Goal: Communication & Community: Ask a question

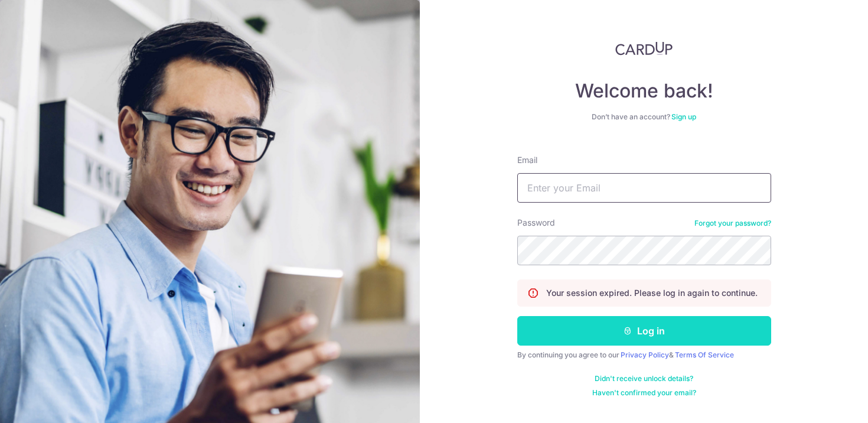
type input "[EMAIL_ADDRESS][DOMAIN_NAME]"
click at [570, 340] on button "Log in" at bounding box center [644, 331] width 254 height 30
click at [575, 332] on button "Log in" at bounding box center [644, 331] width 254 height 30
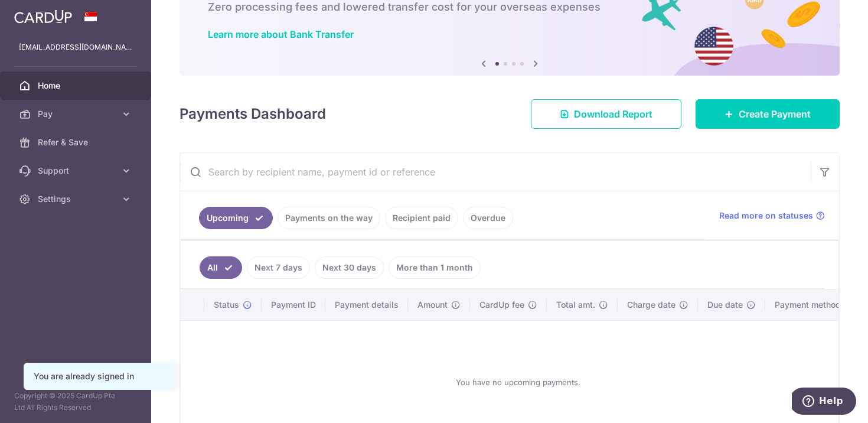
click at [297, 216] on link "Payments on the way" at bounding box center [329, 218] width 103 height 22
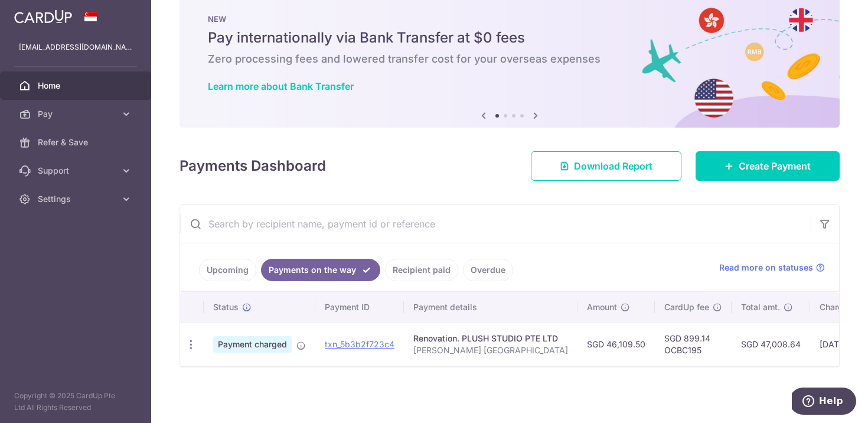
click at [414, 267] on link "Recipient paid" at bounding box center [421, 270] width 73 height 22
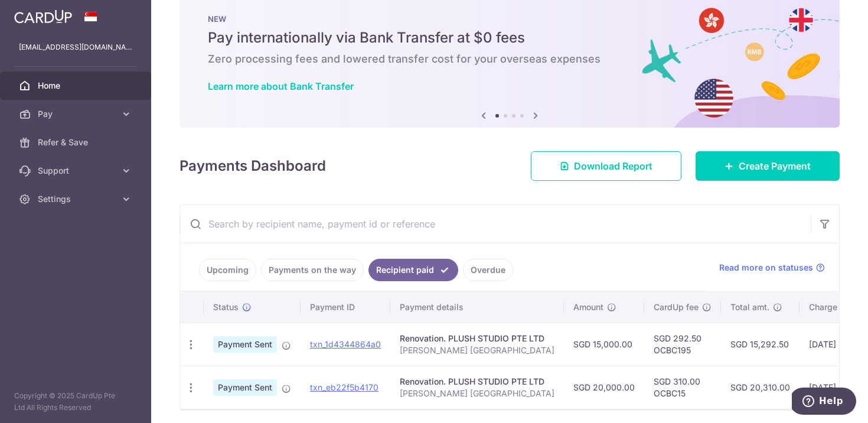
click at [329, 270] on link "Payments on the way" at bounding box center [312, 270] width 103 height 22
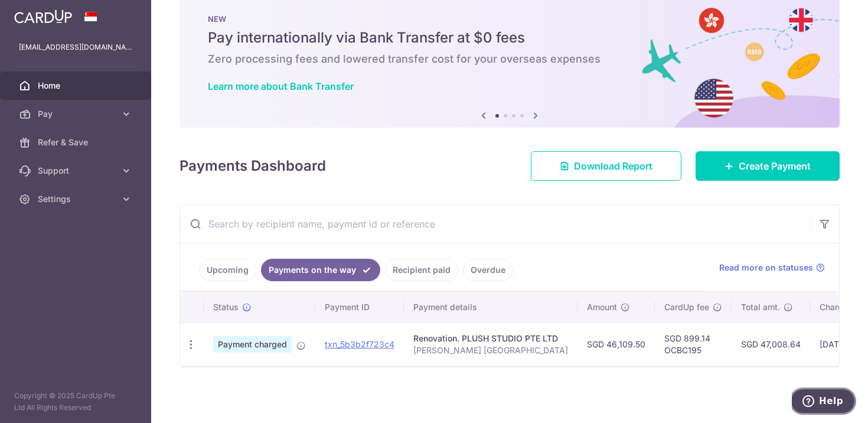
click at [825, 410] on button "Help" at bounding box center [822, 400] width 67 height 27
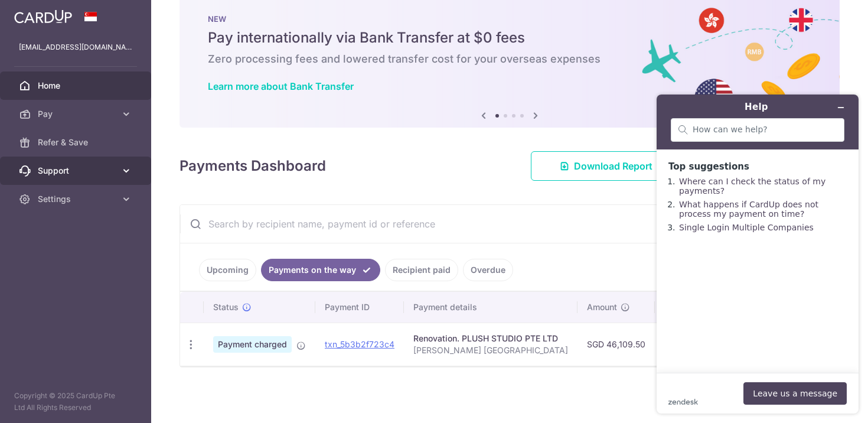
click at [100, 176] on link "Support" at bounding box center [75, 170] width 151 height 28
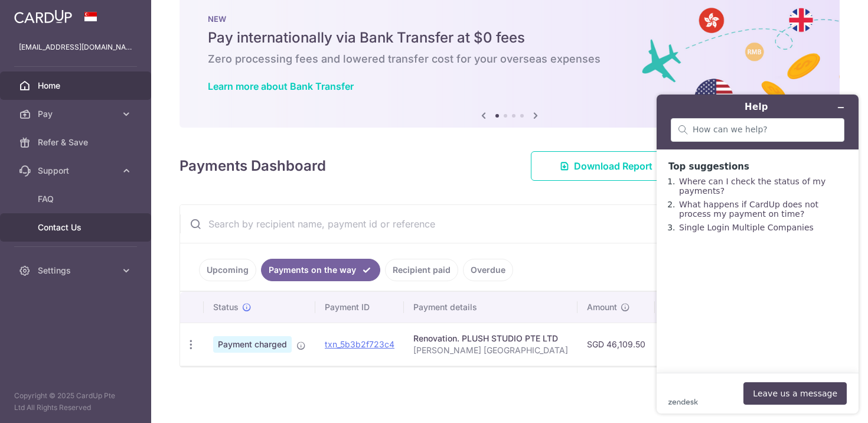
click at [57, 223] on span "Contact Us" at bounding box center [77, 227] width 78 height 12
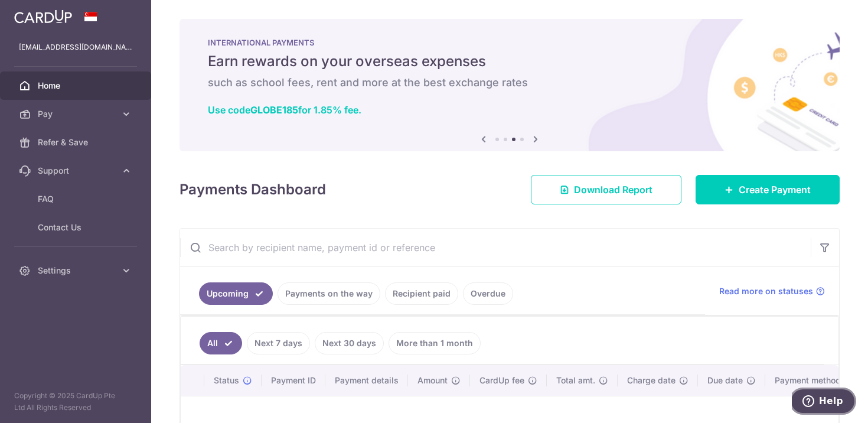
click at [827, 397] on span "Help" at bounding box center [831, 401] width 24 height 11
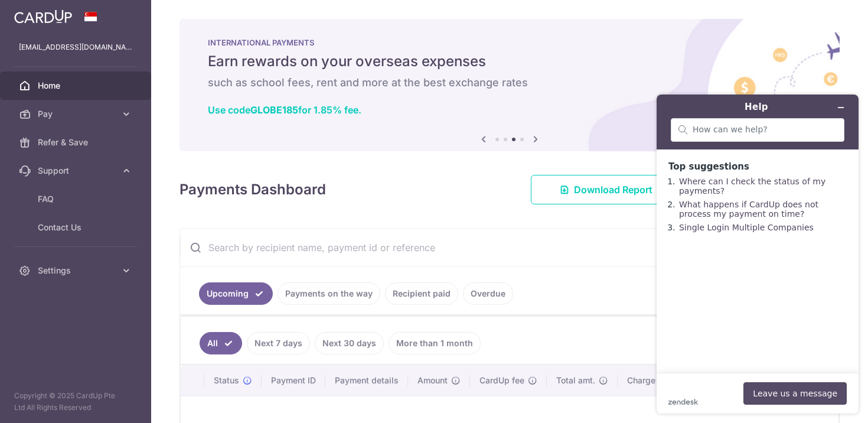
click at [792, 394] on button "Leave us a message" at bounding box center [794, 393] width 103 height 22
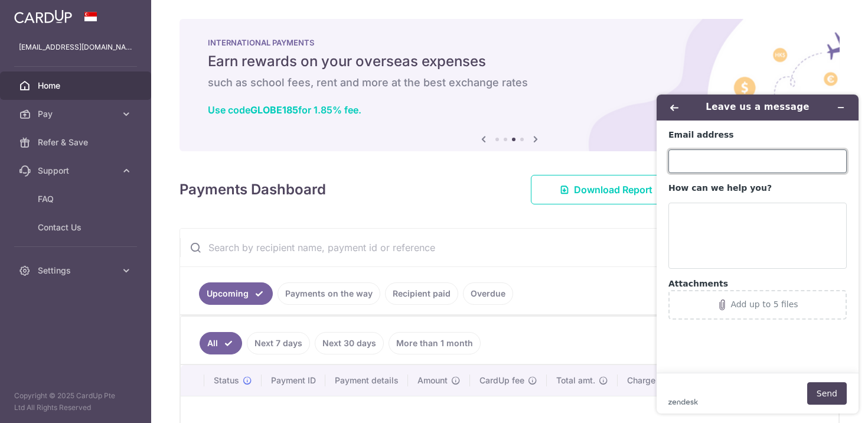
click at [707, 164] on input "Email address" at bounding box center [757, 161] width 178 height 24
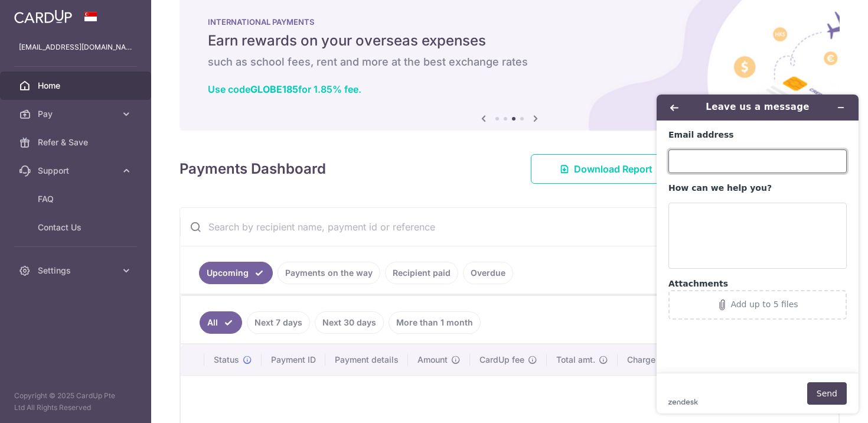
scroll to position [23, 0]
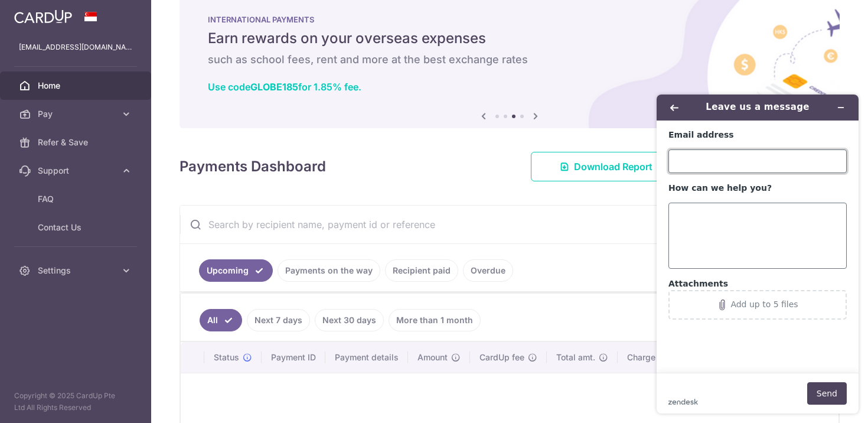
type input "[EMAIL_ADDRESS][DOMAIN_NAME]"
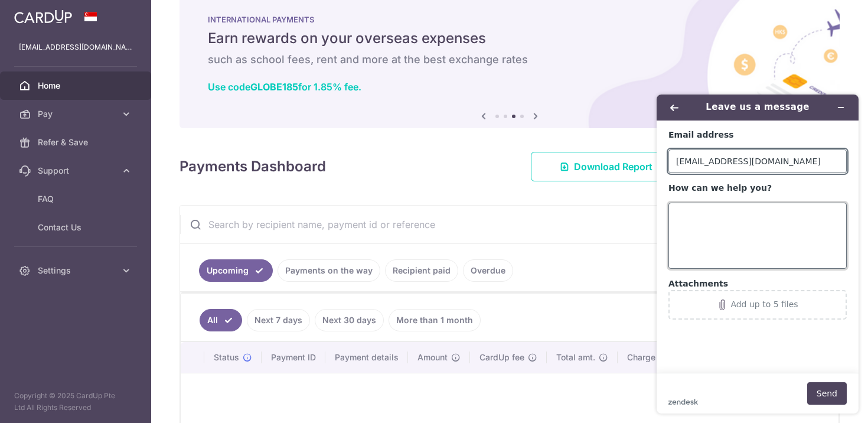
click at [731, 233] on textarea "How can we help you?" at bounding box center [757, 236] width 178 height 66
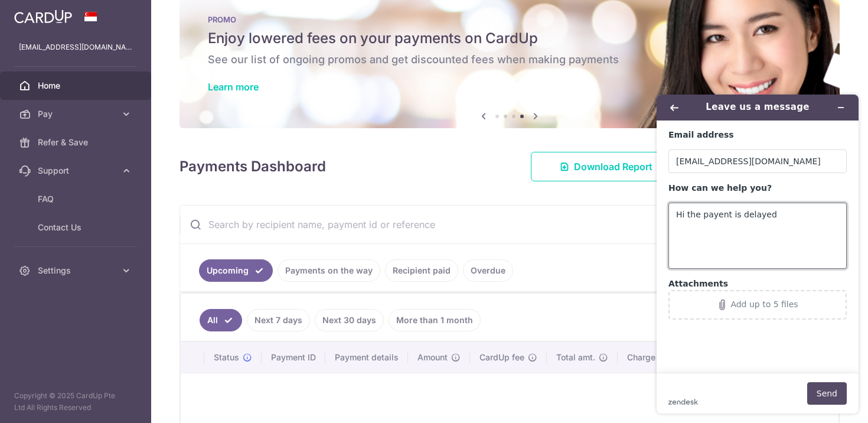
type textarea "Hi the payent is delayed"
click at [824, 395] on button "Send" at bounding box center [827, 393] width 40 height 22
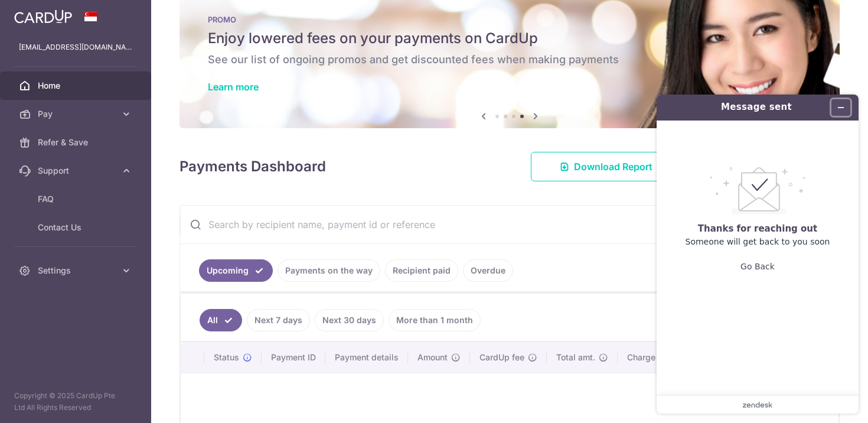
click at [841, 113] on button "Minimise widget" at bounding box center [840, 107] width 19 height 17
